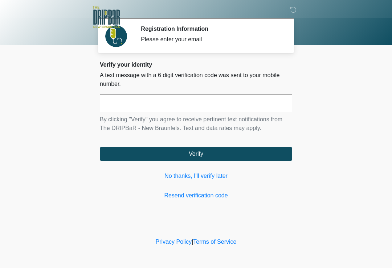
click at [130, 103] on input "text" at bounding box center [196, 103] width 192 height 18
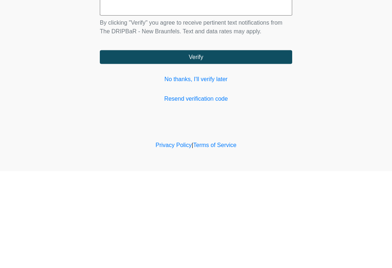
click at [214, 172] on link "No thanks, I'll verify later" at bounding box center [196, 176] width 192 height 9
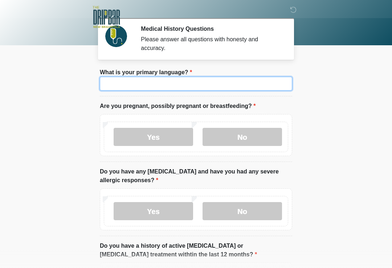
click at [164, 82] on input "What is your primary language?" at bounding box center [196, 84] width 192 height 14
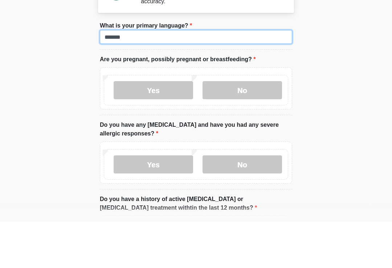
type input "*******"
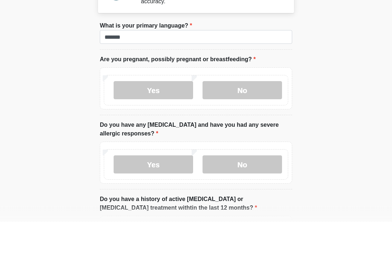
click at [264, 128] on label "No" at bounding box center [241, 137] width 79 height 18
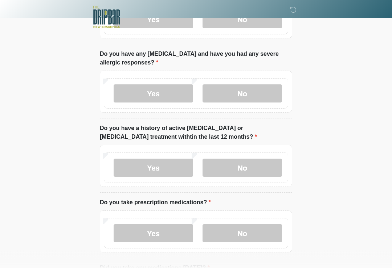
scroll to position [118, 0]
click at [257, 92] on label "No" at bounding box center [241, 93] width 79 height 18
click at [264, 173] on label "No" at bounding box center [241, 167] width 79 height 18
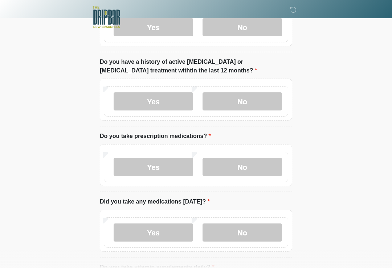
click at [267, 171] on label "No" at bounding box center [241, 167] width 79 height 18
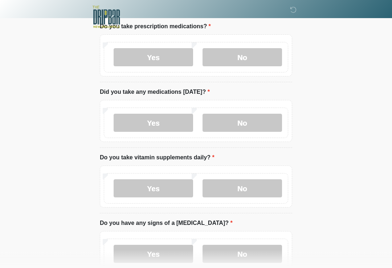
scroll to position [294, 0]
click at [168, 125] on label "Yes" at bounding box center [152, 123] width 79 height 18
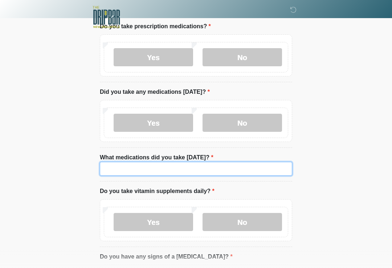
click at [186, 169] on input "What medications did you take [DATE]?" at bounding box center [196, 169] width 192 height 14
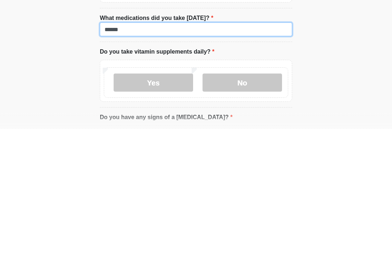
type input "*****"
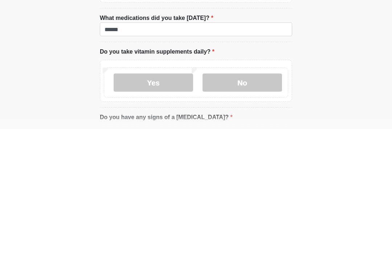
click at [251, 213] on label "No" at bounding box center [241, 222] width 79 height 18
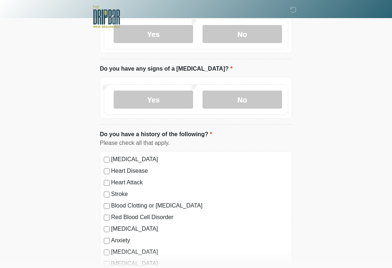
scroll to position [482, 0]
click at [250, 103] on label "No" at bounding box center [241, 100] width 79 height 18
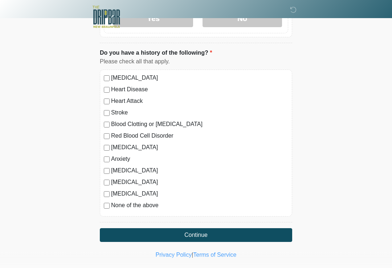
scroll to position [564, 0]
click at [189, 239] on button "Continue" at bounding box center [196, 235] width 192 height 14
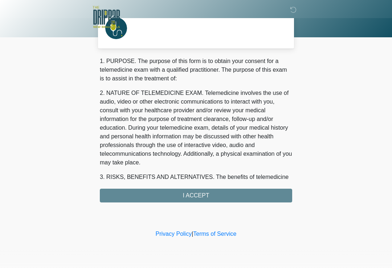
scroll to position [0, 0]
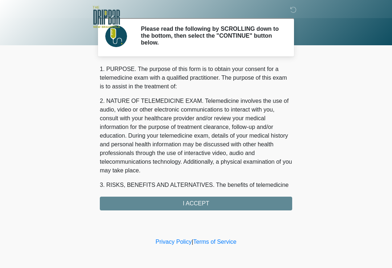
click at [246, 203] on div "1. PURPOSE. The purpose of this form is to obtain your consent for a telemedici…" at bounding box center [196, 138] width 192 height 146
click at [223, 204] on div "1. PURPOSE. The purpose of this form is to obtain your consent for a telemedici…" at bounding box center [196, 138] width 192 height 146
click at [193, 208] on div "1. PURPOSE. The purpose of this form is to obtain your consent for a telemedici…" at bounding box center [196, 138] width 192 height 146
click at [206, 207] on div "1. PURPOSE. The purpose of this form is to obtain your consent for a telemedici…" at bounding box center [196, 138] width 192 height 146
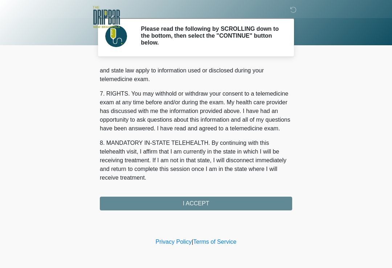
click at [191, 206] on button "I ACCEPT" at bounding box center [196, 204] width 192 height 14
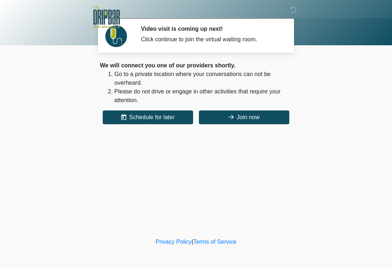
click at [272, 122] on button "Join now" at bounding box center [244, 118] width 90 height 14
